Goal: Information Seeking & Learning: Find specific fact

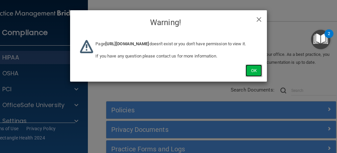
click at [251, 76] on button "Ok" at bounding box center [254, 70] width 16 height 12
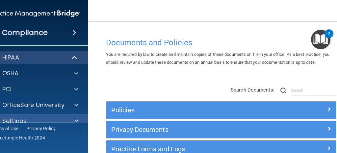
scroll to position [10, 0]
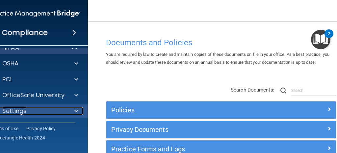
click at [67, 111] on div at bounding box center [75, 111] width 16 height 8
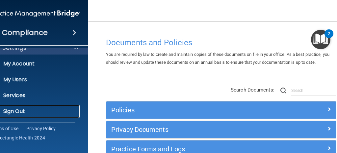
click at [67, 111] on p "Sign Out" at bounding box center [32, 111] width 90 height 7
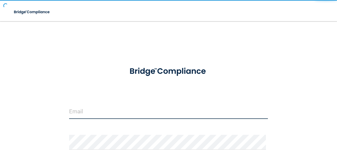
type input "[EMAIL_ADDRESS][DOMAIN_NAME]"
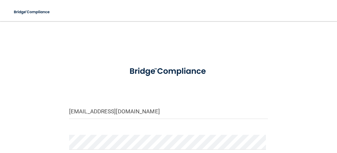
scroll to position [92, 0]
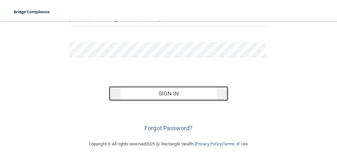
click at [172, 90] on button "Sign In" at bounding box center [169, 93] width 120 height 14
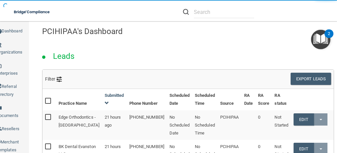
scroll to position [751, 0]
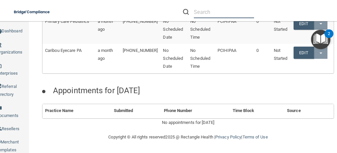
click at [200, 14] on input "text" at bounding box center [224, 12] width 60 height 12
paste input "Toothologie - A Smile Studio"
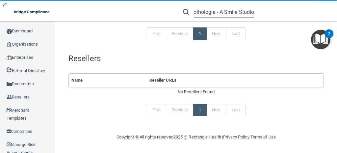
scroll to position [237, 0]
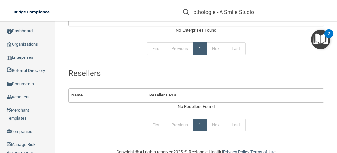
drag, startPoint x: 213, startPoint y: 13, endPoint x: 276, endPoint y: 24, distance: 63.6
click at [276, 24] on div "Toggle navigation Toothologie - A Smile Studio beBright Admin timberlane-bebrig…" at bounding box center [196, 86] width 282 height 131
type input "Toothologie"
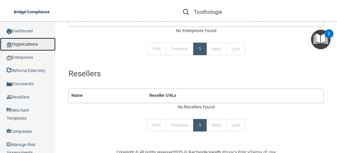
click at [42, 46] on link "Organizations" at bounding box center [28, 44] width 56 height 13
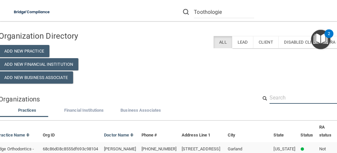
click at [275, 92] on input "text" at bounding box center [320, 97] width 100 height 12
paste input "Toothologie - A Smile Studio"
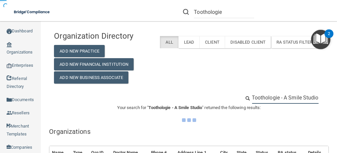
type input "Toothologie - A Smile Studio"
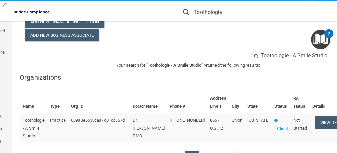
scroll to position [62, 0]
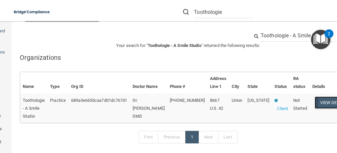
click at [315, 101] on button "View Details" at bounding box center [334, 102] width 39 height 12
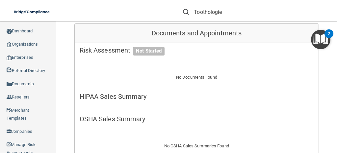
scroll to position [137, 0]
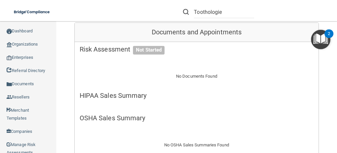
click at [201, 11] on div "Users" at bounding box center [187, 3] width 224 height 15
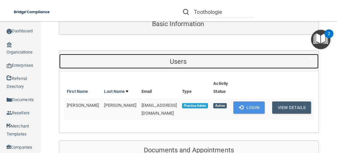
scroll to position [80, 0]
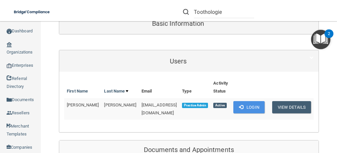
click at [156, 104] on span "[EMAIL_ADDRESS][DOMAIN_NAME]" at bounding box center [160, 108] width 36 height 13
copy td "[EMAIL_ADDRESS][DOMAIN_NAME]"
click at [238, 11] on input "Toothologie" at bounding box center [224, 12] width 60 height 12
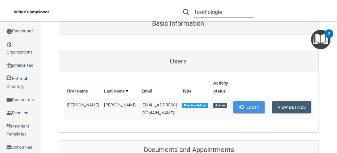
click at [238, 11] on input "Toothologie" at bounding box center [224, 12] width 60 height 12
type input "T"
click at [210, 12] on input "text" at bounding box center [224, 12] width 60 height 12
paste input "513-952-8898"
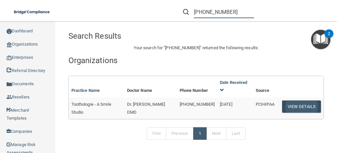
type input "513-952-8898"
click at [302, 100] on button "View Details" at bounding box center [301, 106] width 39 height 12
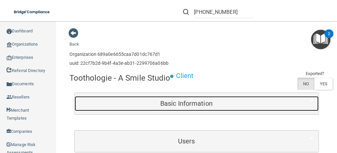
click at [198, 107] on h5 "Basic Information" at bounding box center [187, 102] width 214 height 7
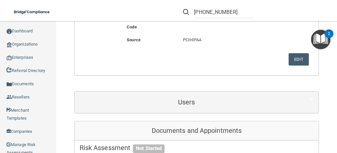
scroll to position [292, 0]
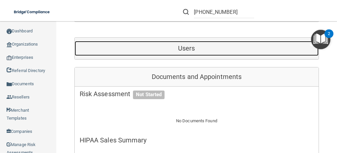
click at [197, 52] on h5 "Users" at bounding box center [187, 47] width 214 height 7
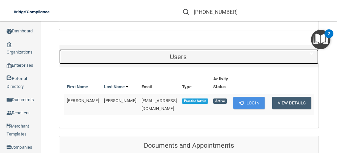
scroll to position [283, 0]
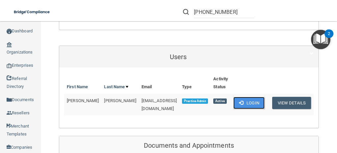
click at [246, 99] on button "Login" at bounding box center [249, 103] width 31 height 12
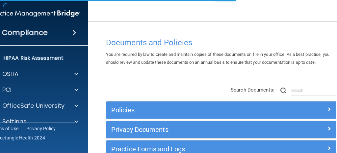
scroll to position [120, 0]
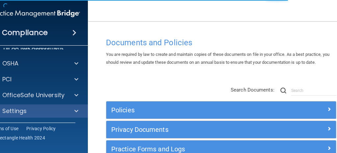
click at [33, 115] on div "Settings" at bounding box center [36, 110] width 106 height 13
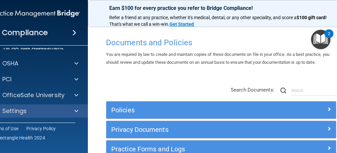
click at [59, 115] on div "Settings" at bounding box center [36, 110] width 106 height 13
